Goal: Navigation & Orientation: Find specific page/section

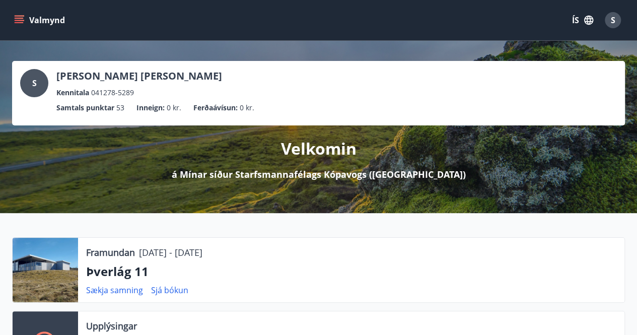
click at [61, 273] on div at bounding box center [45, 270] width 65 height 64
click at [24, 20] on icon "menu" at bounding box center [20, 20] width 11 height 1
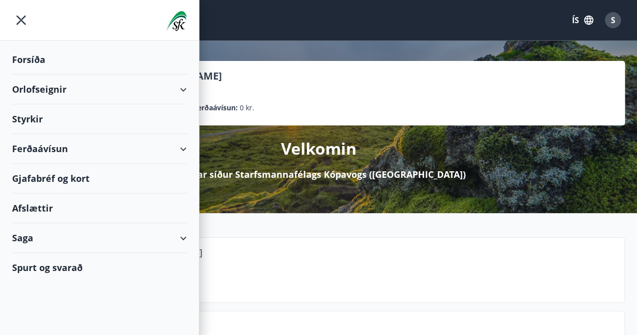
click at [24, 20] on icon "menu" at bounding box center [21, 20] width 18 height 18
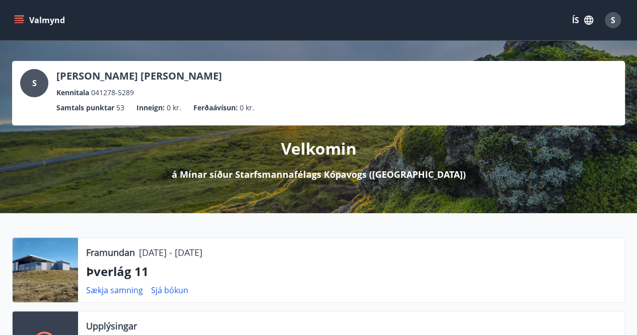
click at [24, 20] on icon "menu" at bounding box center [20, 20] width 11 height 1
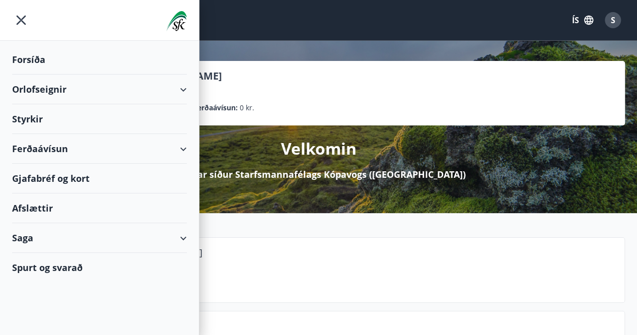
click at [185, 87] on div "Orlofseignir" at bounding box center [99, 90] width 175 height 30
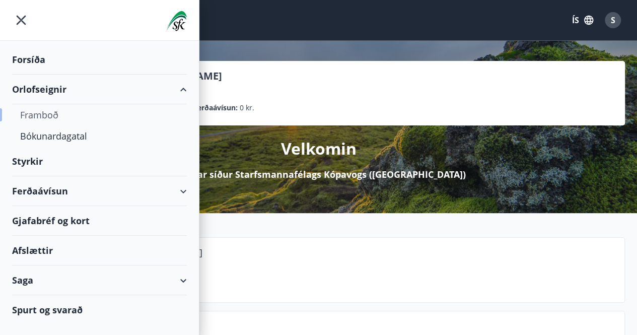
click at [53, 111] on div "Framboð" at bounding box center [99, 114] width 159 height 21
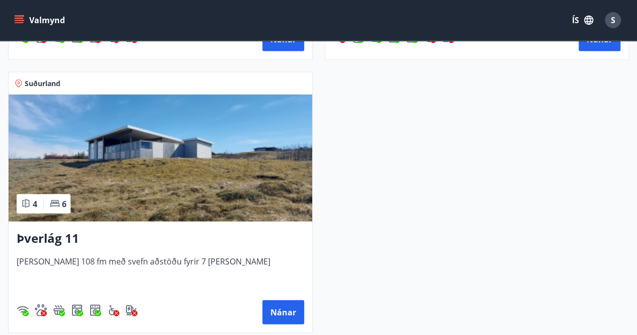
scroll to position [971, 0]
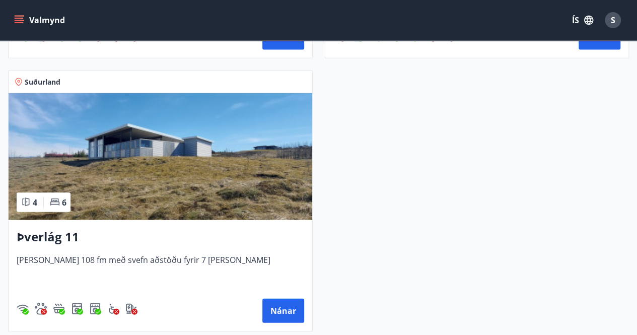
click at [137, 179] on img at bounding box center [161, 156] width 304 height 127
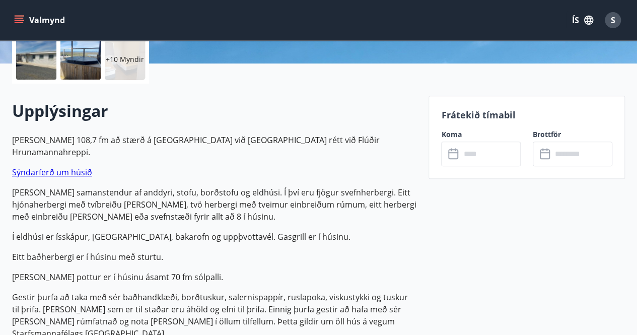
scroll to position [242, 0]
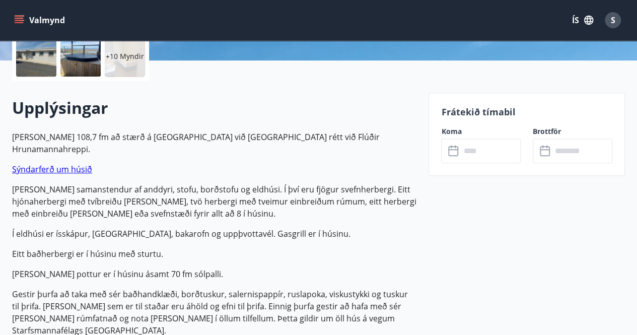
click at [68, 164] on link "Sýndarferð um húsið" at bounding box center [52, 169] width 80 height 11
